Goal: Information Seeking & Learning: Check status

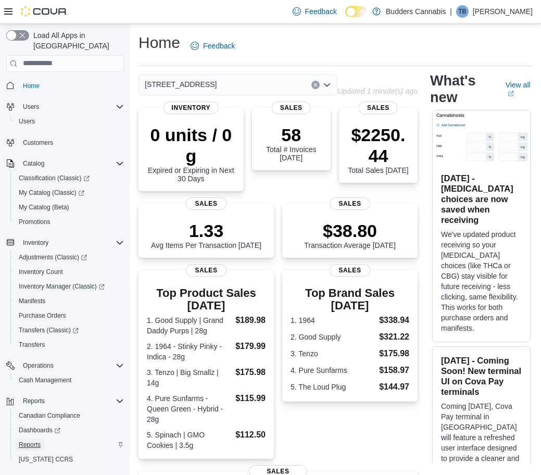
click at [32, 441] on span "Reports" at bounding box center [30, 445] width 22 height 8
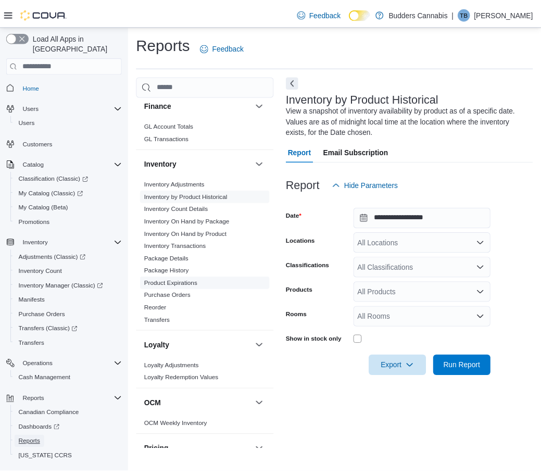
scroll to position [257, 0]
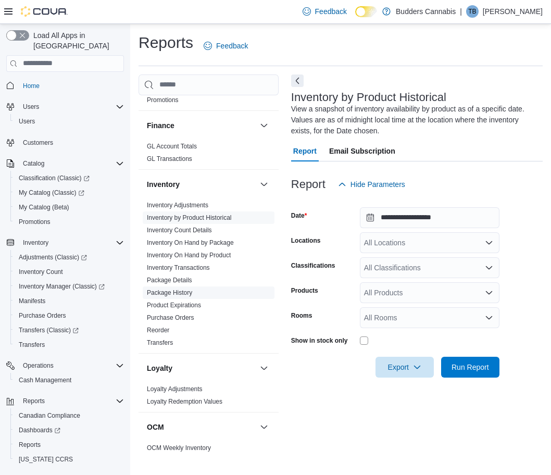
click at [177, 291] on link "Package History" at bounding box center [169, 292] width 45 height 7
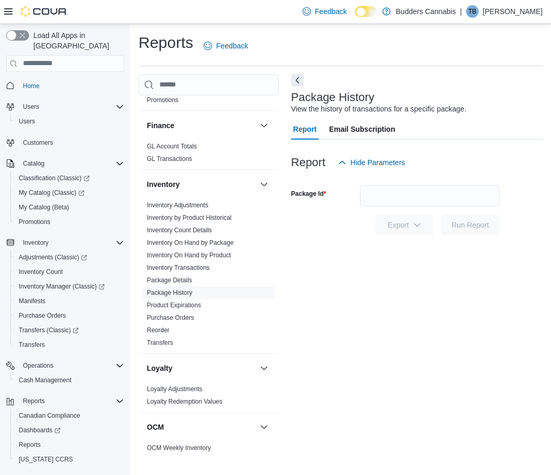
click at [294, 77] on button "Next" at bounding box center [297, 80] width 13 height 13
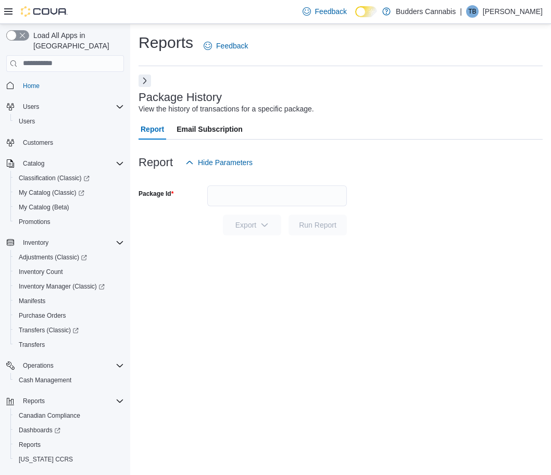
click at [200, 311] on div "Reports Feedback Package History View the history of transactions for a specifi…" at bounding box center [340, 249] width 421 height 451
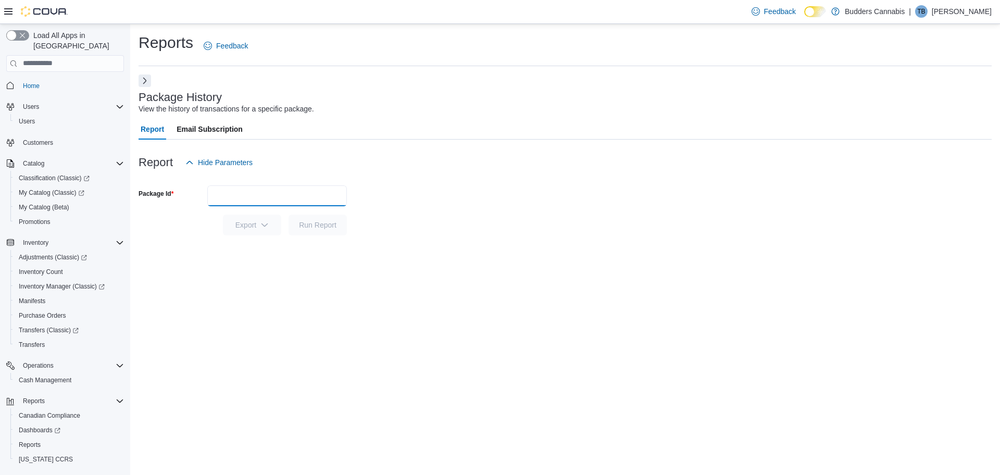
click at [214, 196] on input "Package Id" at bounding box center [277, 195] width 140 height 21
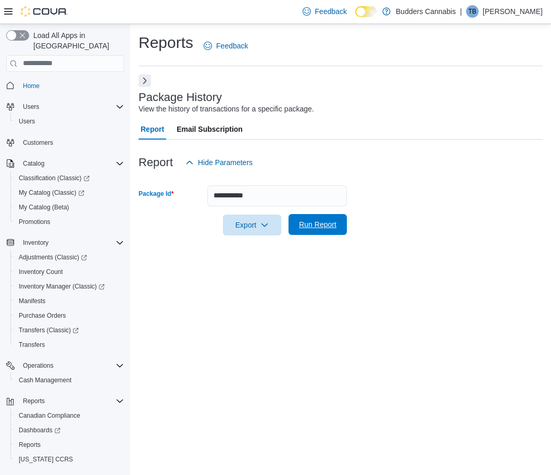
click at [320, 219] on span "Run Report" at bounding box center [318, 224] width 46 height 21
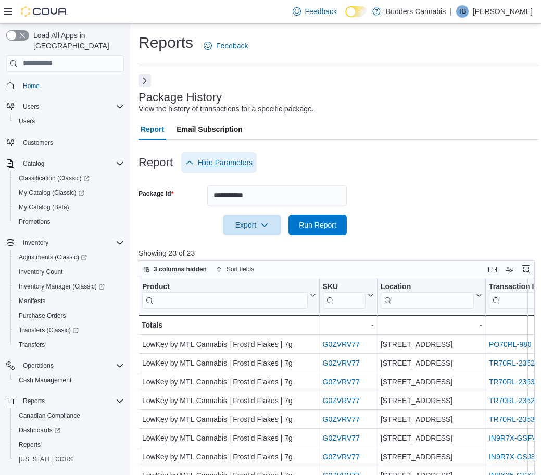
drag, startPoint x: 217, startPoint y: 164, endPoint x: 224, endPoint y: 163, distance: 7.3
click at [217, 164] on span "Hide Parameters" at bounding box center [225, 162] width 55 height 10
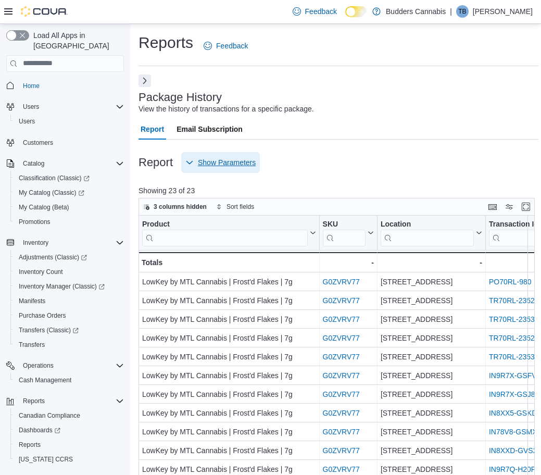
click at [222, 163] on span "Show Parameters" at bounding box center [227, 162] width 58 height 10
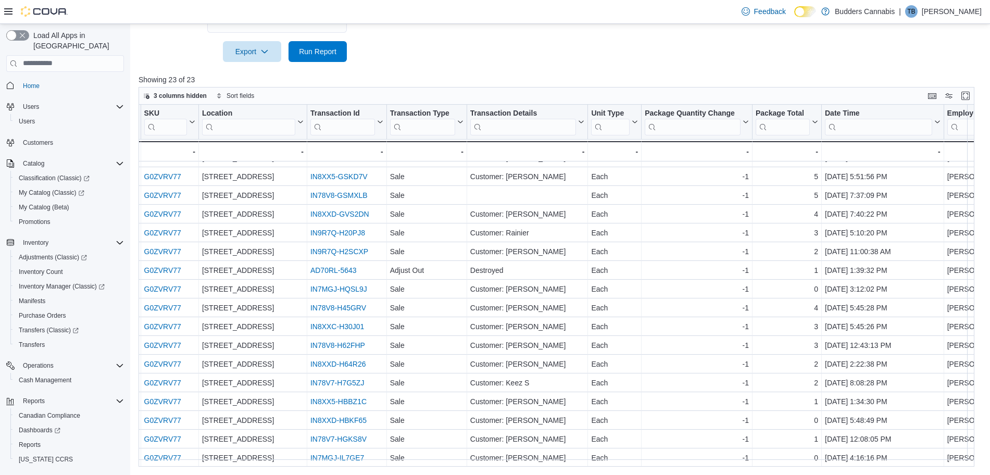
scroll to position [132, 190]
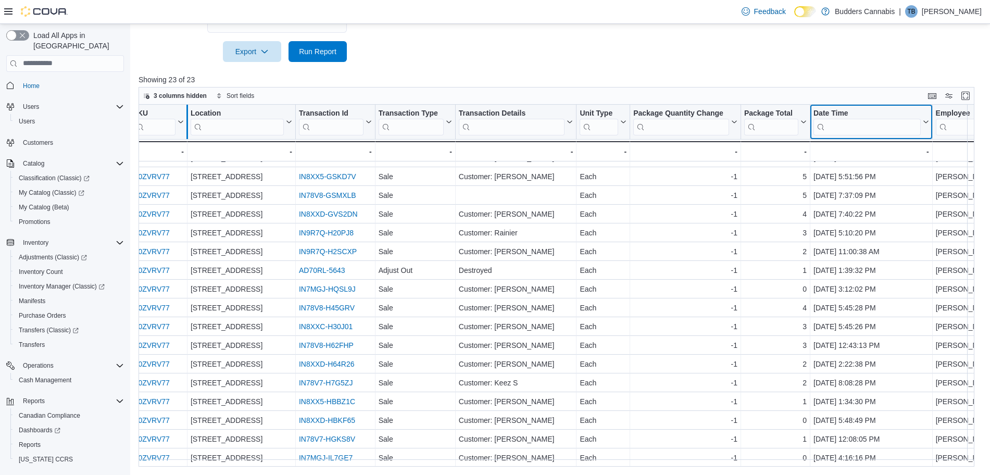
drag, startPoint x: 838, startPoint y: 113, endPoint x: 188, endPoint y: 115, distance: 650.6
click at [188, 115] on div "Product Click to view column header actions SKU Click to view column header act…" at bounding box center [544, 133] width 1193 height 57
drag, startPoint x: 835, startPoint y: 110, endPoint x: 881, endPoint y: 114, distance: 45.4
click at [551, 114] on div "Date Time" at bounding box center [867, 113] width 107 height 10
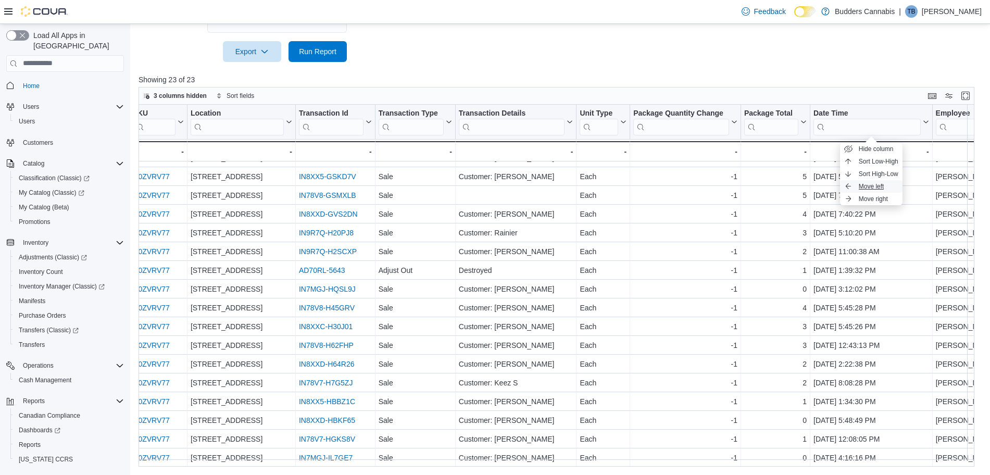
click at [551, 182] on span "Move left" at bounding box center [872, 186] width 26 height 8
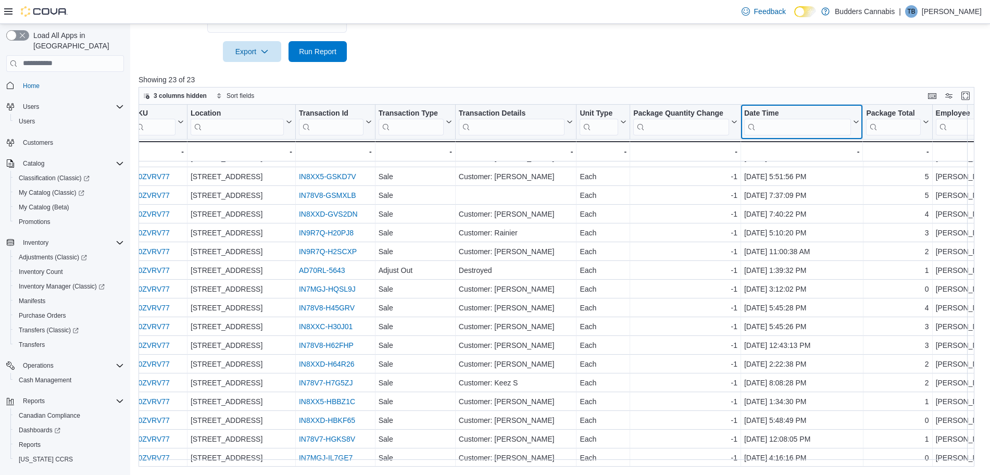
click at [551, 109] on div "Date Time" at bounding box center [797, 113] width 107 height 10
click at [551, 182] on span "Move left" at bounding box center [803, 186] width 26 height 8
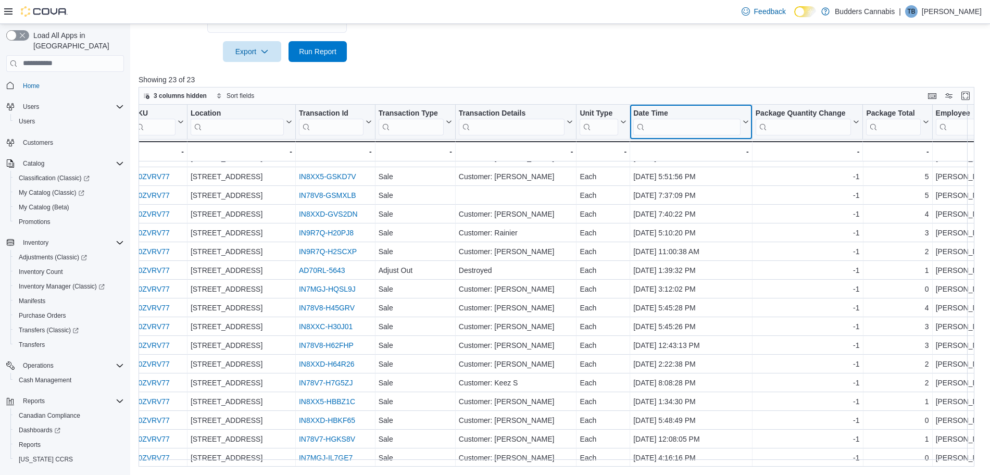
click at [551, 115] on div "Date Time" at bounding box center [686, 113] width 107 height 10
click at [551, 186] on span "Move left" at bounding box center [692, 186] width 26 height 8
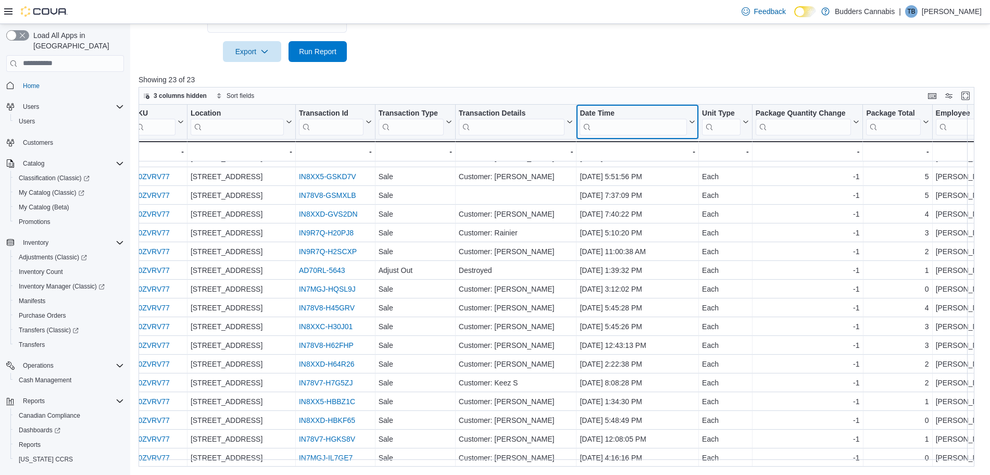
click at [551, 110] on div "Date Time" at bounding box center [633, 113] width 107 height 10
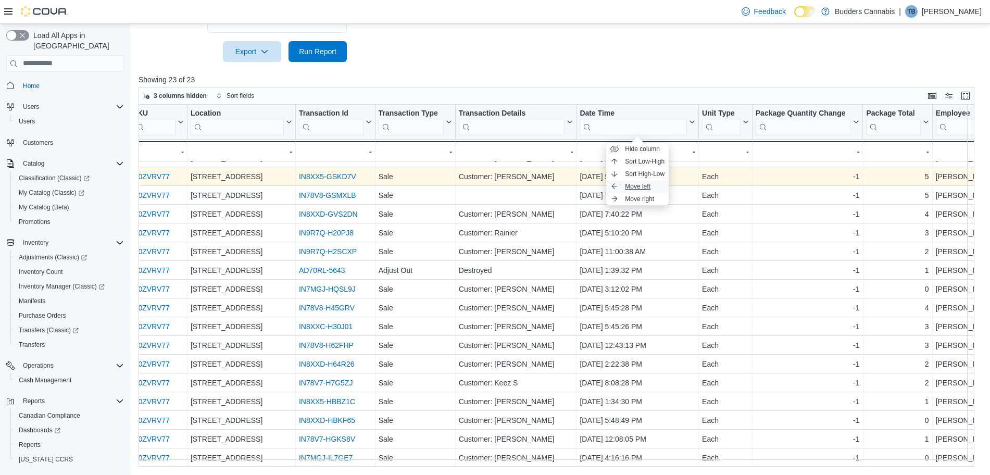
click at [551, 184] on span "Move left" at bounding box center [638, 186] width 26 height 8
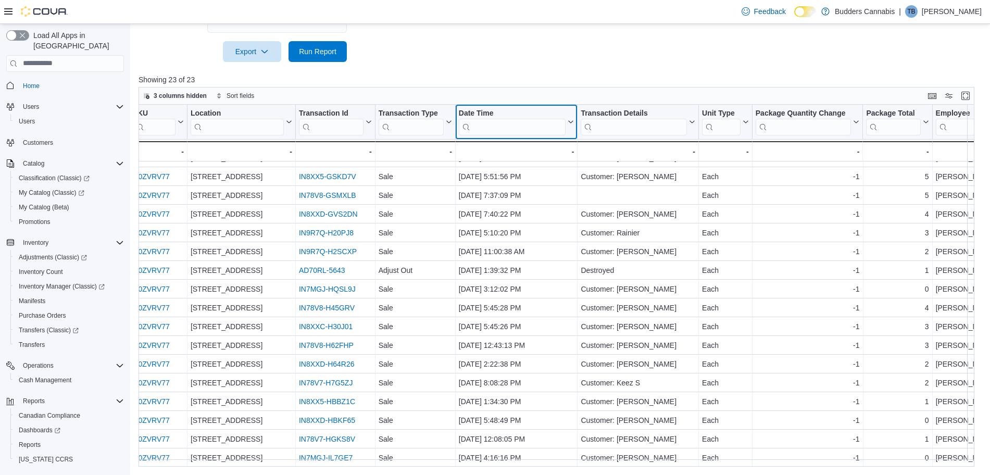
click at [540, 109] on div "Date Time" at bounding box center [512, 113] width 107 height 10
click at [528, 184] on span "Move left" at bounding box center [517, 186] width 26 height 8
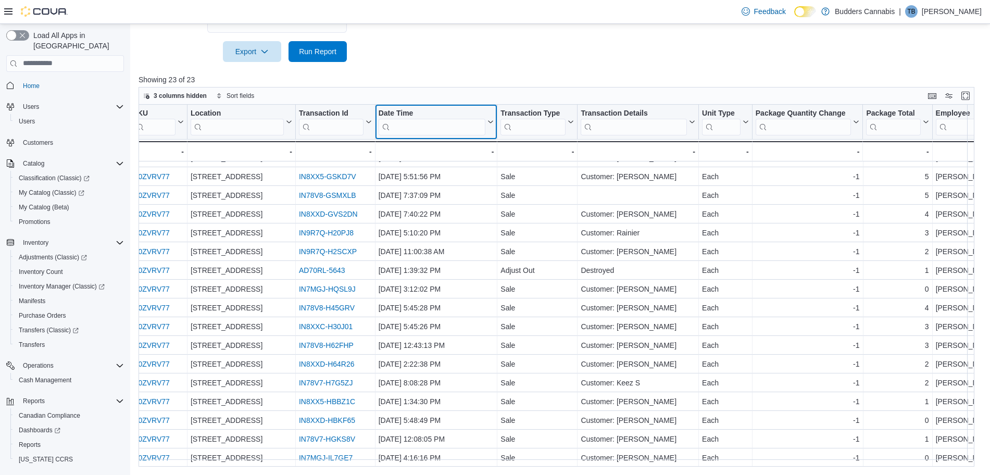
click at [438, 112] on div "Date Time" at bounding box center [432, 113] width 107 height 10
click at [435, 187] on span "Move left" at bounding box center [437, 186] width 26 height 8
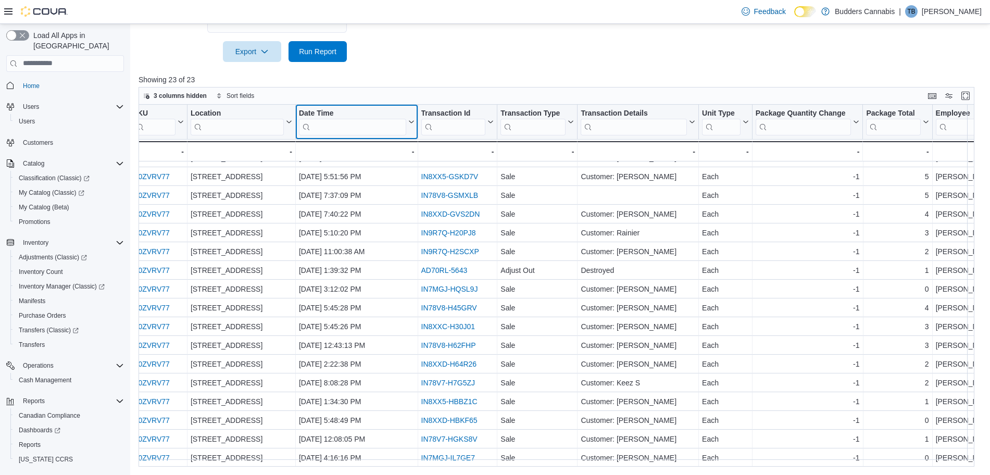
click at [347, 113] on div "Date Time" at bounding box center [352, 113] width 107 height 10
click at [355, 184] on span "Move left" at bounding box center [357, 186] width 26 height 8
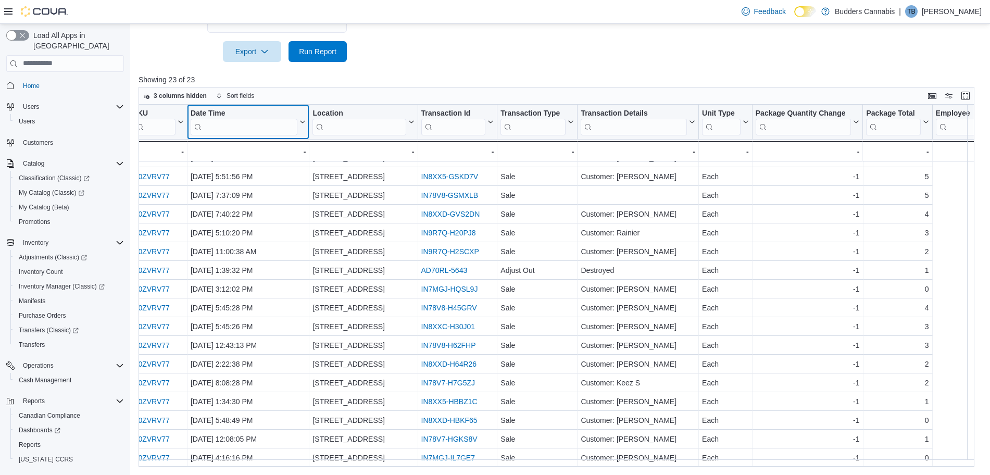
scroll to position [132, 0]
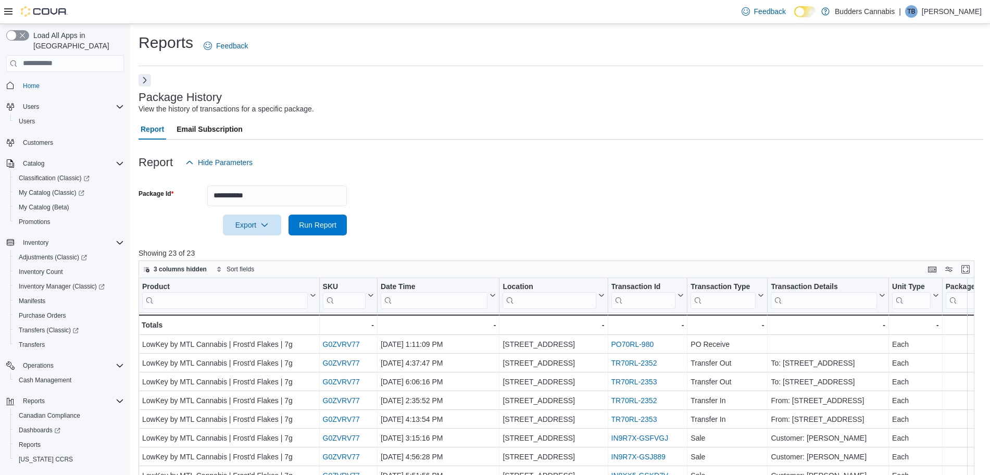
click at [148, 82] on button "Next" at bounding box center [145, 80] width 13 height 13
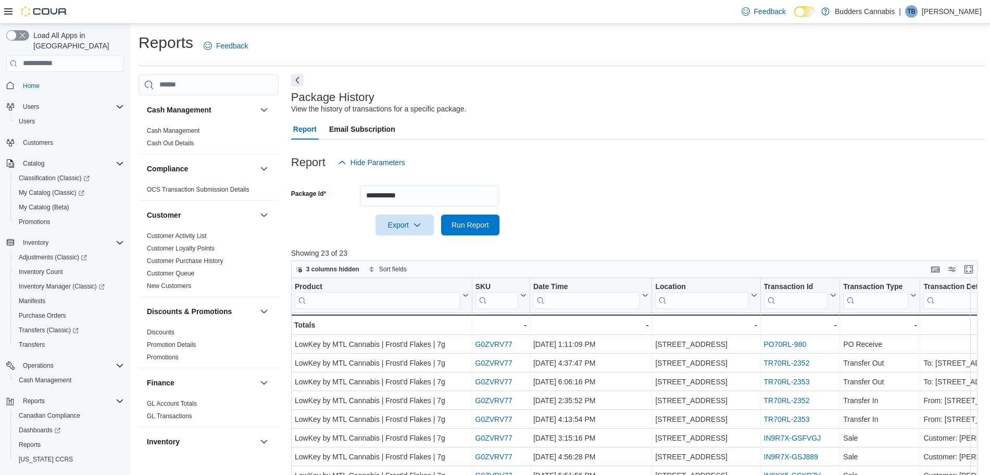
click at [298, 80] on button "Next" at bounding box center [297, 80] width 13 height 13
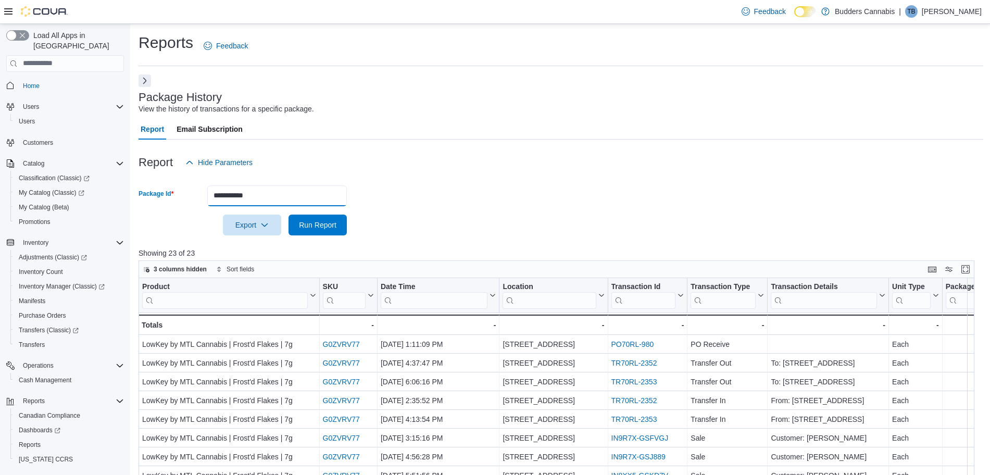
click at [288, 191] on input "**********" at bounding box center [277, 195] width 140 height 21
click at [289, 215] on button "Run Report" at bounding box center [318, 225] width 58 height 21
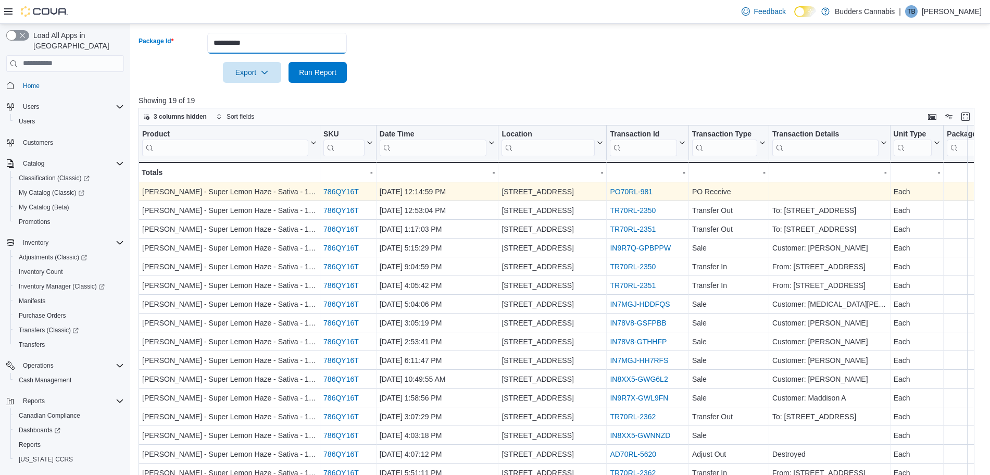
scroll to position [173, 0]
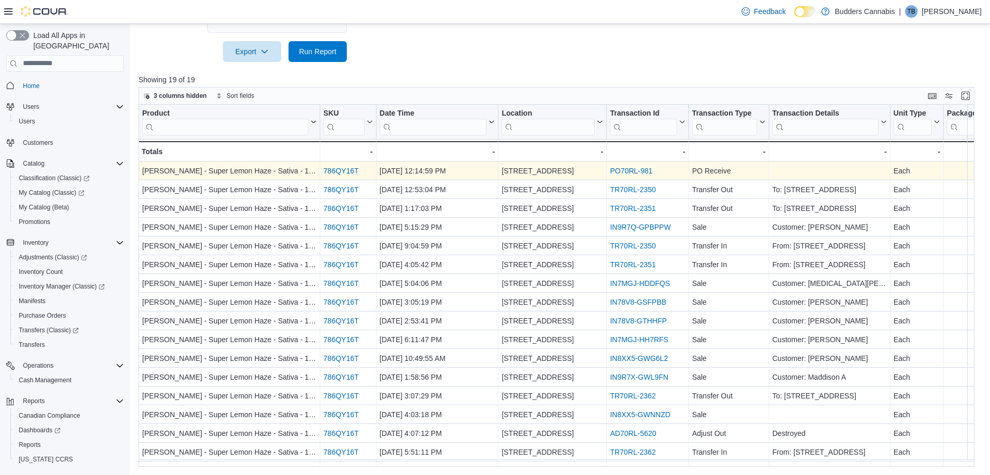
click at [551, 170] on link "PO70RL-981" at bounding box center [631, 171] width 43 height 8
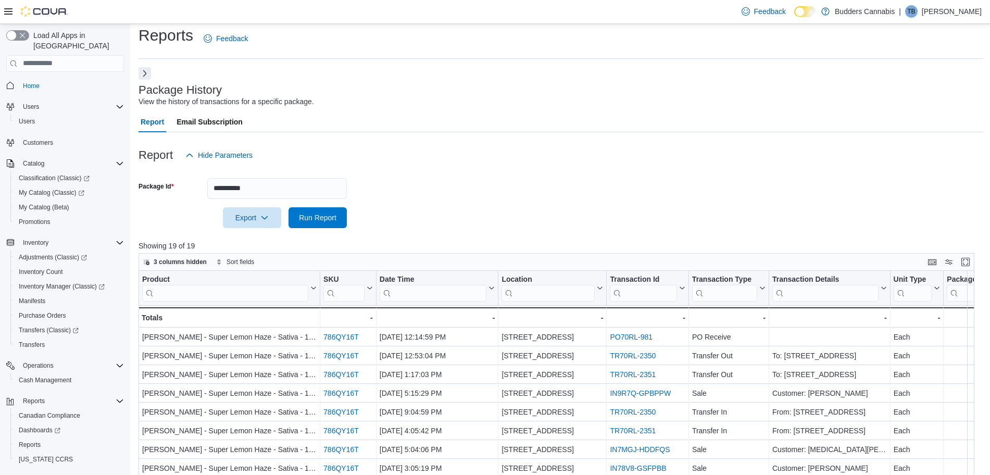
scroll to position [0, 0]
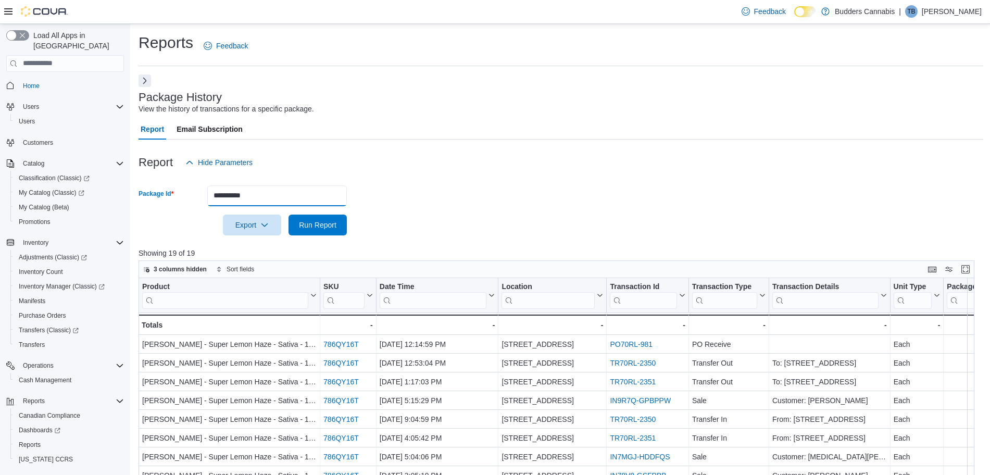
click at [267, 194] on input "**********" at bounding box center [277, 195] width 140 height 21
click at [267, 193] on input "**********" at bounding box center [277, 195] width 140 height 21
click at [289, 215] on button "Run Report" at bounding box center [318, 225] width 58 height 21
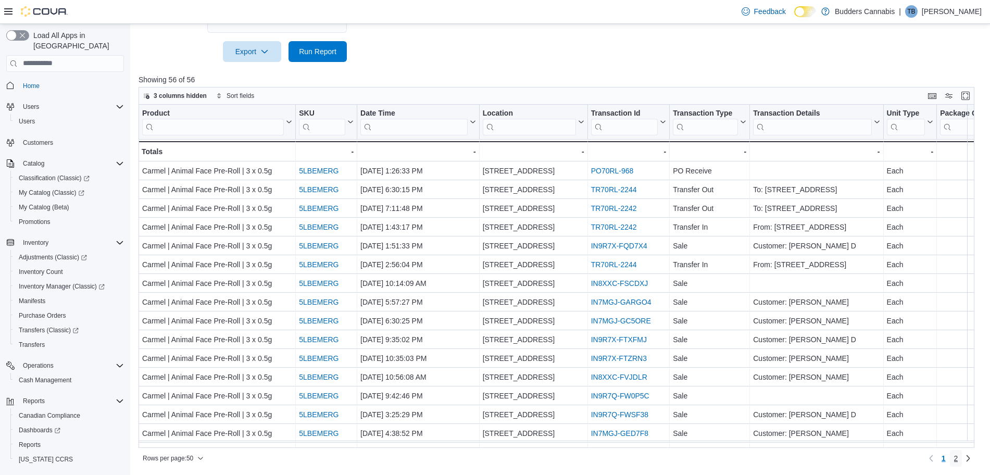
click at [551, 461] on span "2" at bounding box center [956, 458] width 4 height 10
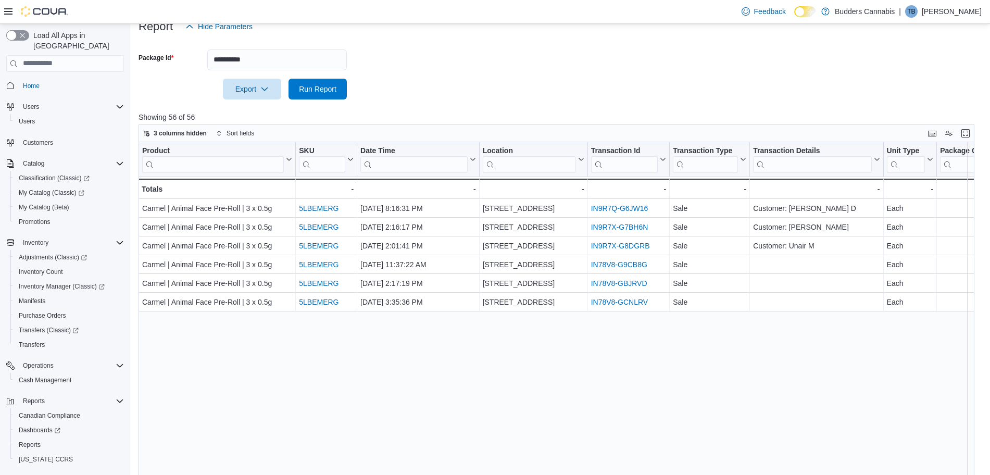
scroll to position [173, 0]
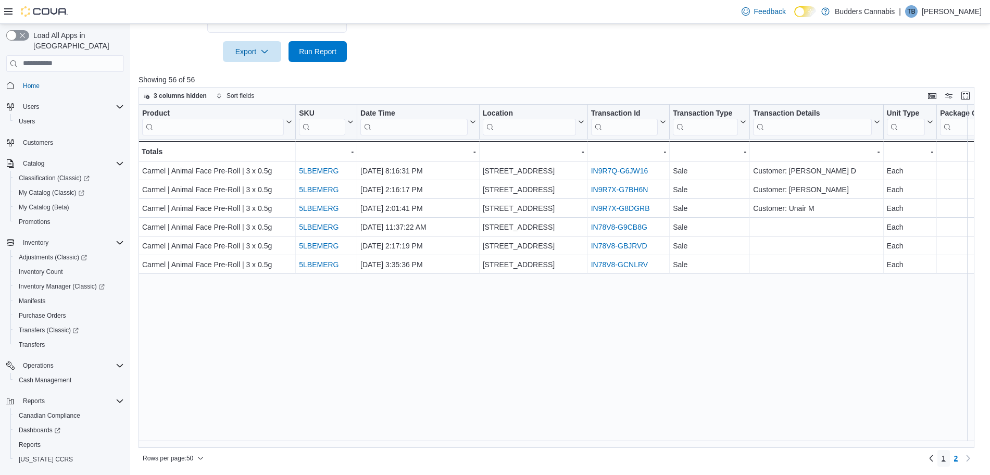
click at [551, 456] on span "1" at bounding box center [944, 458] width 4 height 10
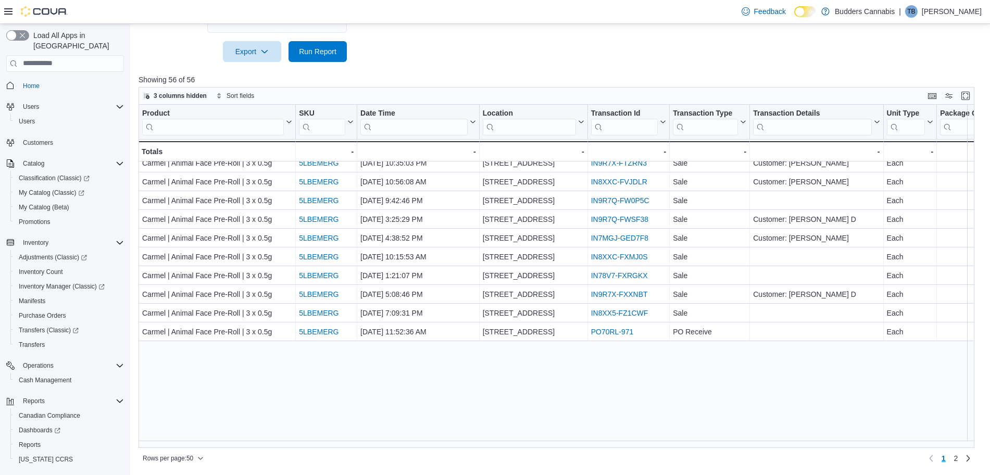
scroll to position [0, 0]
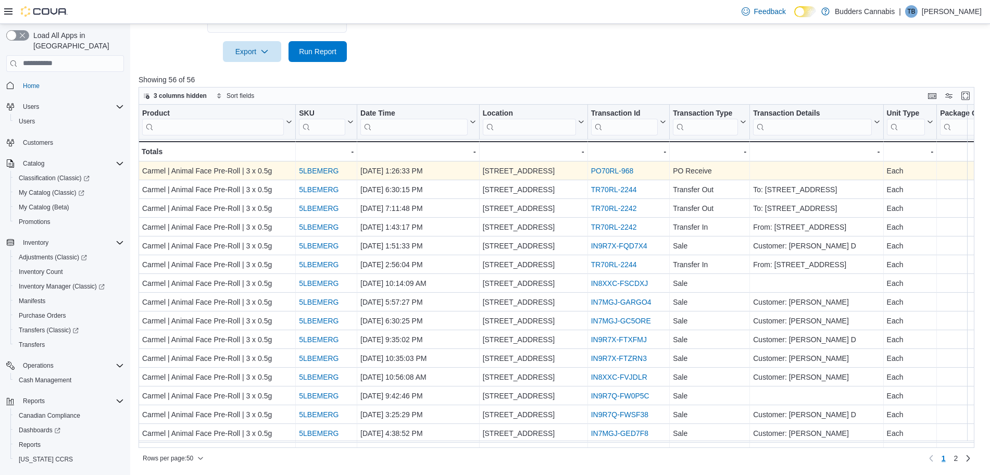
click at [551, 170] on link "PO70RL-968" at bounding box center [612, 171] width 43 height 8
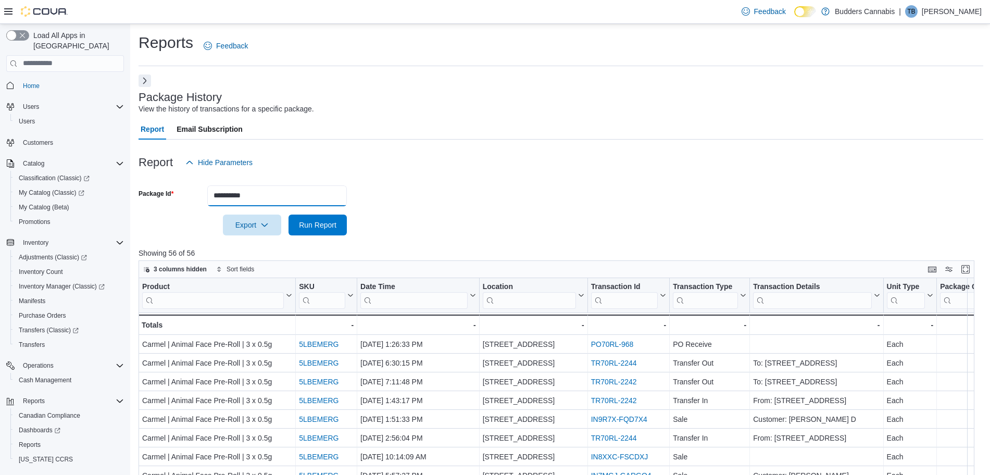
click at [265, 195] on input "**********" at bounding box center [277, 195] width 140 height 21
click at [272, 189] on input "**********" at bounding box center [277, 195] width 140 height 21
click at [273, 193] on input "**********" at bounding box center [277, 195] width 140 height 21
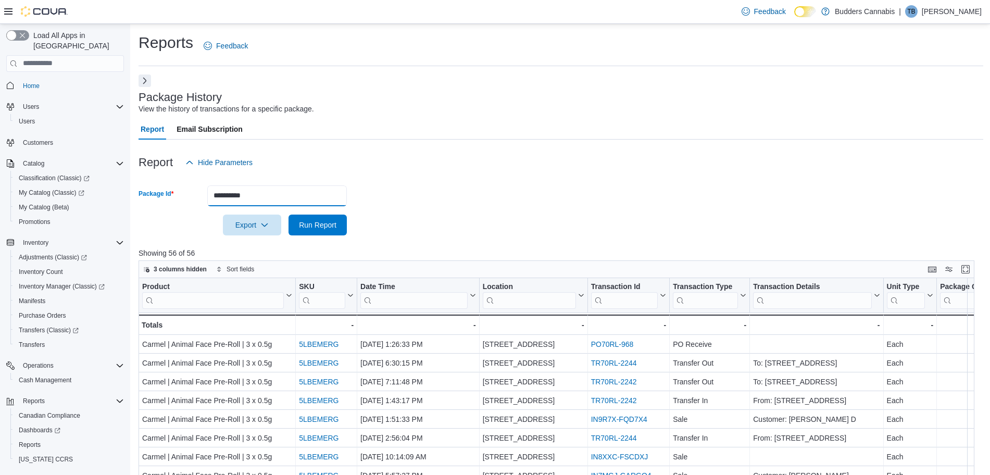
click at [273, 193] on input "**********" at bounding box center [277, 195] width 140 height 21
click at [289, 215] on button "Run Report" at bounding box center [318, 225] width 58 height 21
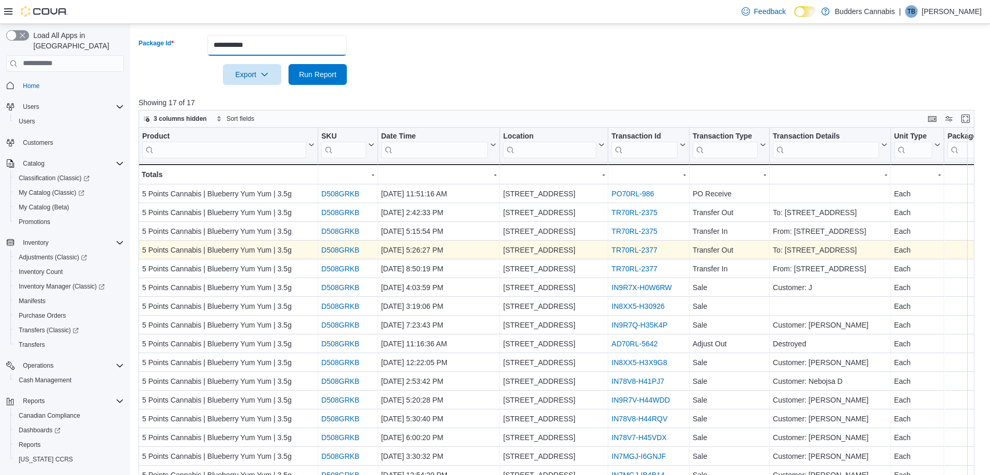
scroll to position [173, 0]
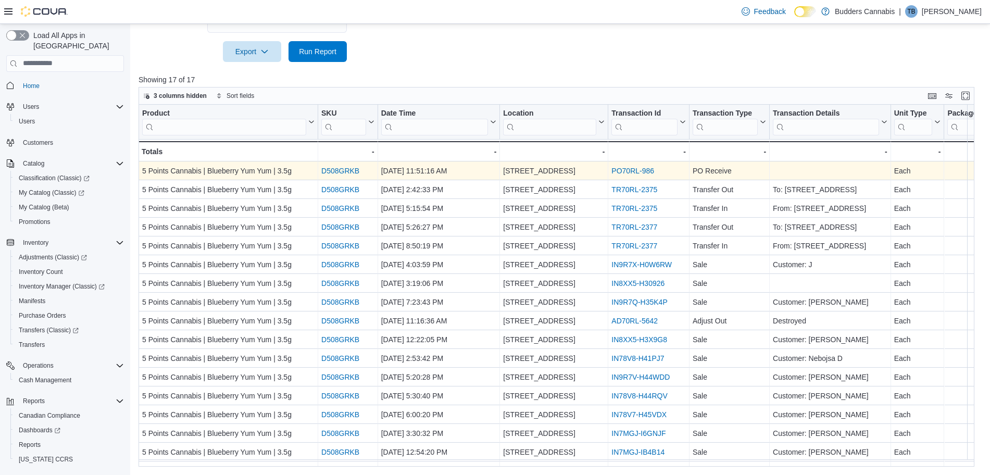
click at [551, 170] on link "PO70RL-986" at bounding box center [632, 171] width 43 height 8
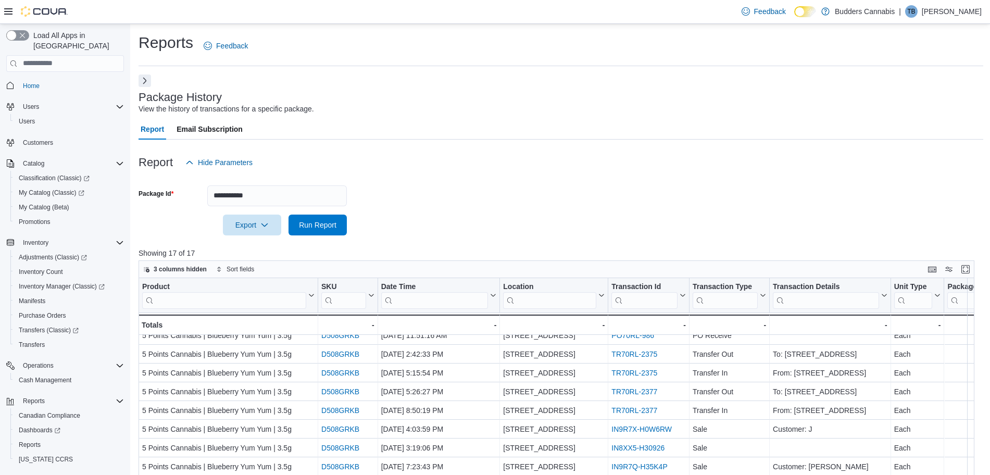
scroll to position [0, 0]
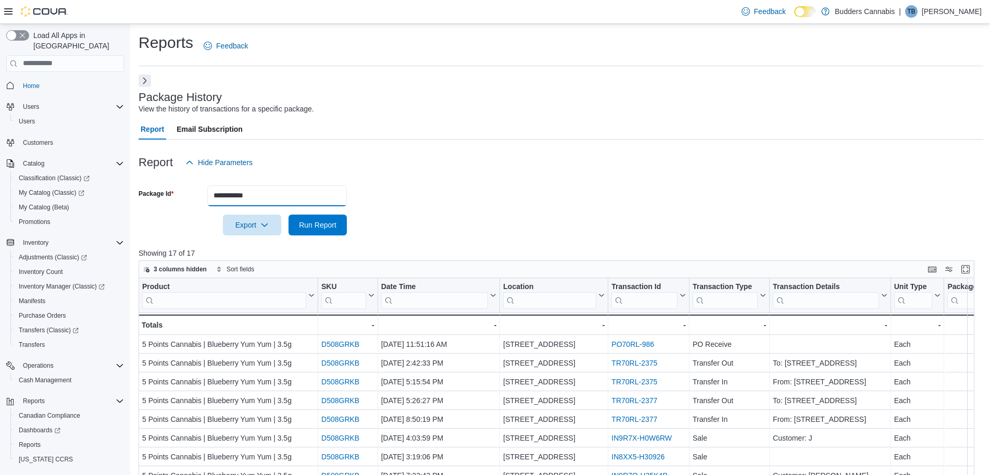
click at [274, 192] on input "**********" at bounding box center [277, 195] width 140 height 21
paste input "text"
click at [273, 195] on input "**********" at bounding box center [277, 195] width 140 height 21
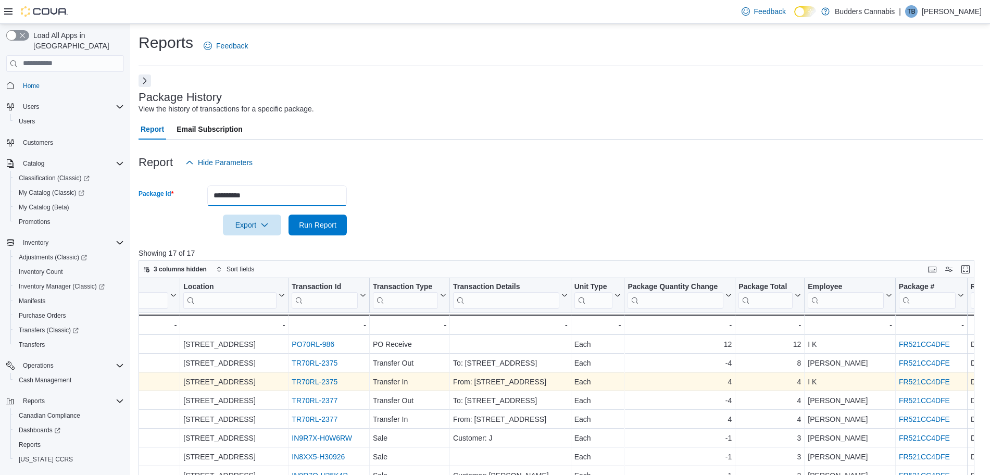
scroll to position [0, 363]
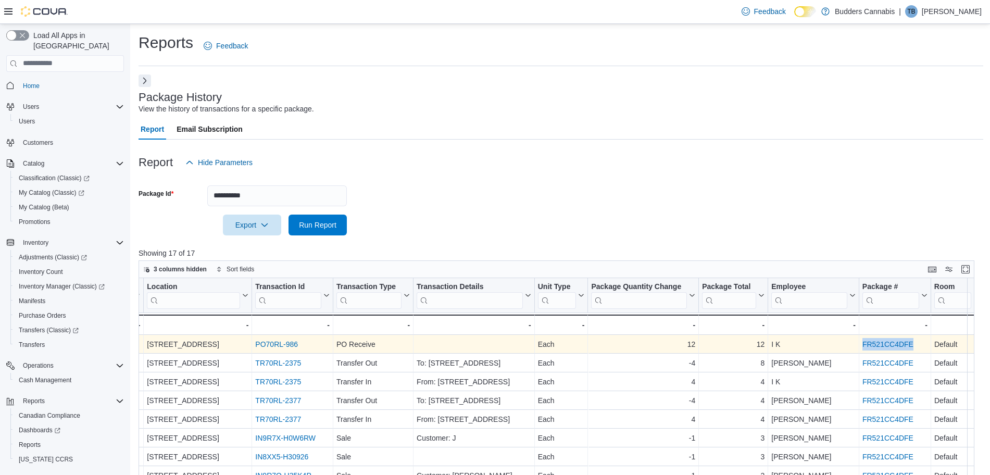
drag, startPoint x: 913, startPoint y: 342, endPoint x: 855, endPoint y: 347, distance: 58.0
click at [551, 347] on div "FR521CC4DFE" at bounding box center [895, 344] width 65 height 13
copy link "FR521CC4DFE"
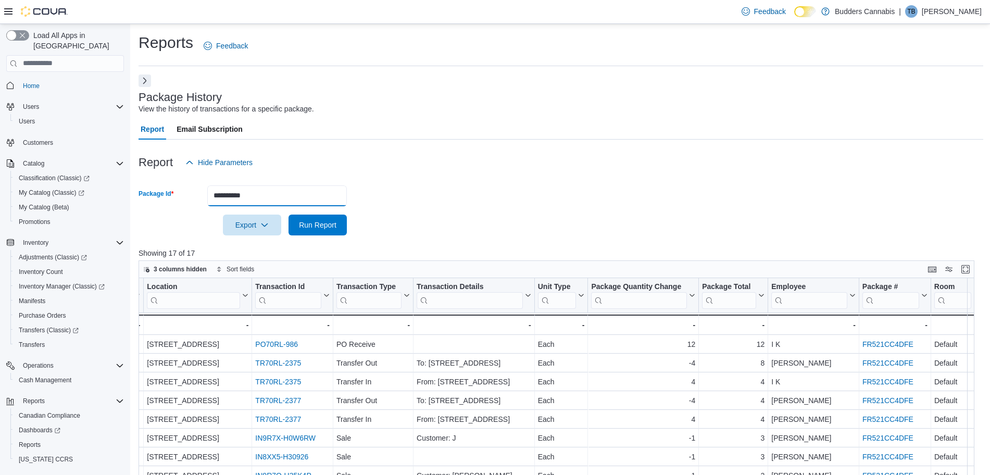
click at [264, 196] on input "**********" at bounding box center [277, 195] width 140 height 21
paste input "*"
type input "**********"
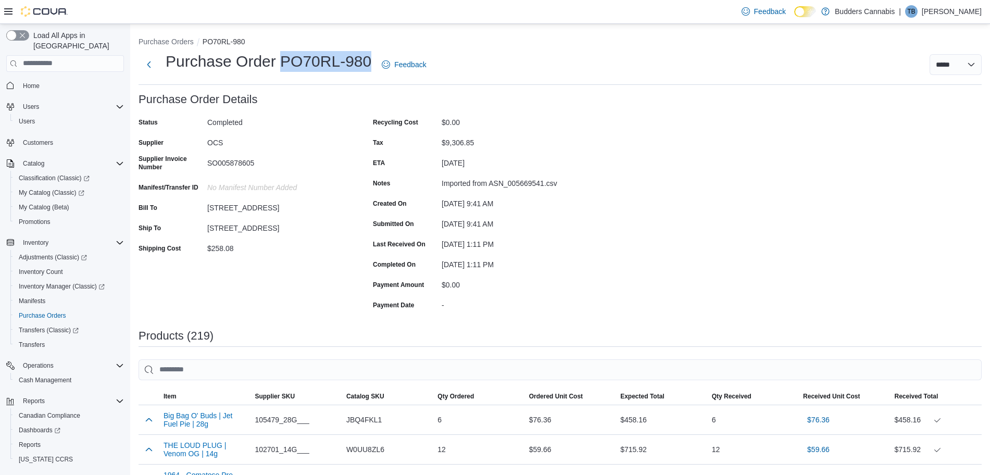
drag, startPoint x: 371, startPoint y: 61, endPoint x: 282, endPoint y: 64, distance: 88.6
click at [282, 64] on h1 "Purchase Order PO70RL-980" at bounding box center [269, 61] width 206 height 21
copy h1 "PO70RL-980"
click at [519, 94] on form "Purchase Order Details Status Completed Supplier OCS Supplier Invoice Number SO…" at bounding box center [360, 203] width 443 height 220
drag, startPoint x: 253, startPoint y: 162, endPoint x: 206, endPoint y: 166, distance: 46.5
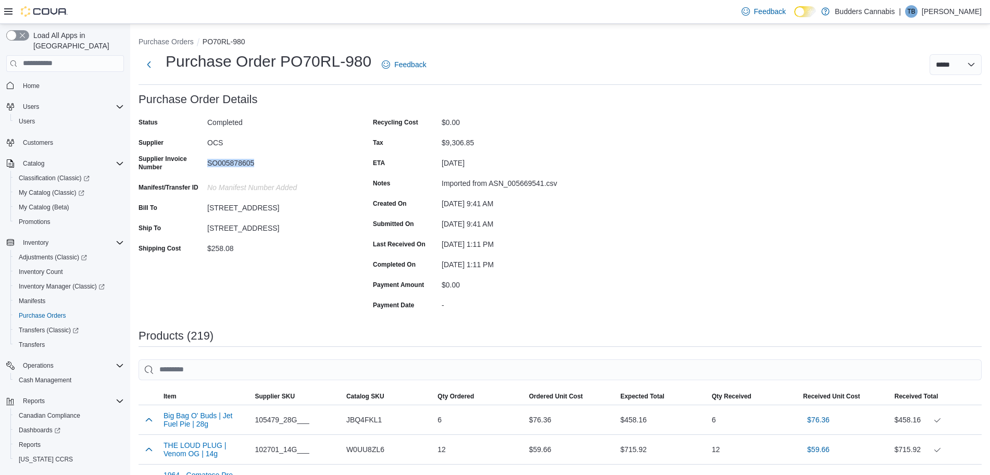
click at [206, 166] on div "Supplier Invoice Number SO005878605" at bounding box center [243, 165] width 208 height 20
copy div "SO005878605"
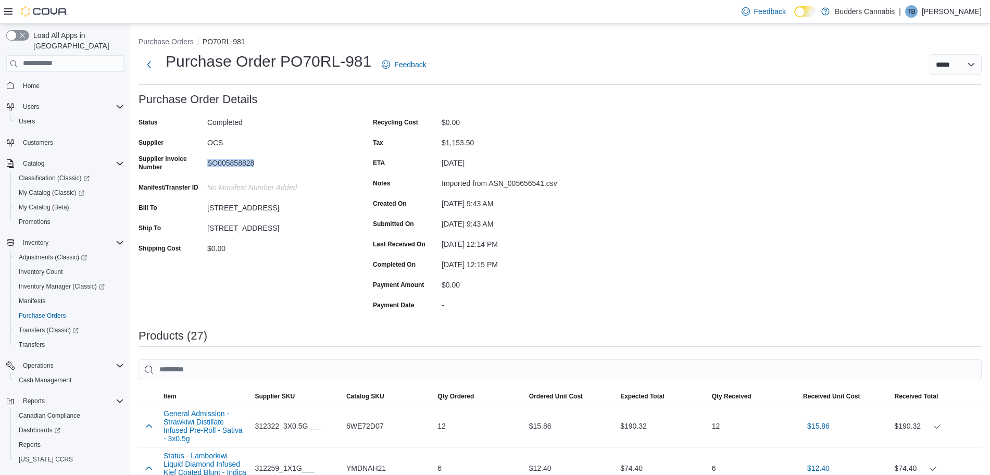
drag, startPoint x: 258, startPoint y: 164, endPoint x: 207, endPoint y: 162, distance: 51.1
click at [207, 162] on div "SO005858828" at bounding box center [277, 161] width 140 height 13
copy div "SO005858828"
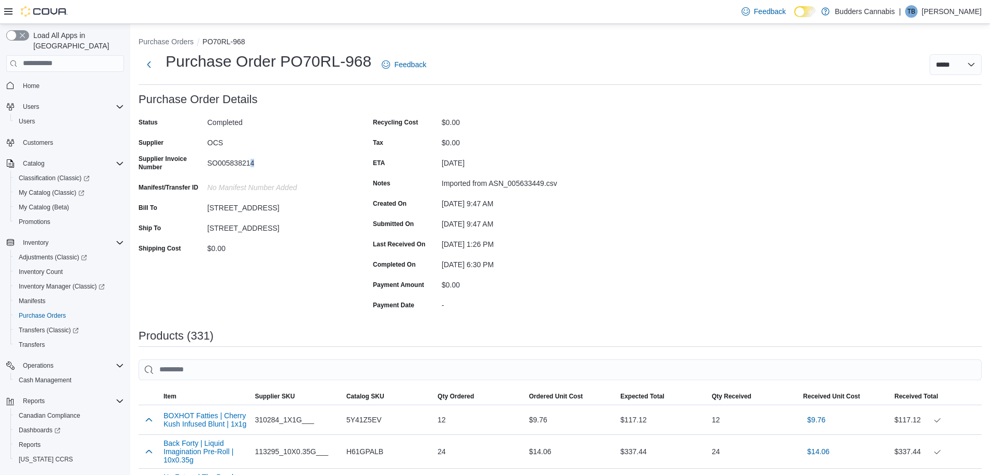
click at [252, 158] on div "SO005838214" at bounding box center [277, 161] width 140 height 13
click at [281, 140] on div "OCS" at bounding box center [277, 140] width 140 height 13
drag, startPoint x: 252, startPoint y: 163, endPoint x: 207, endPoint y: 164, distance: 45.3
click at [207, 164] on div "Supplier Invoice Number SO005838214" at bounding box center [243, 165] width 208 height 20
copy div "SO00583821"
